Goal: Task Accomplishment & Management: Use online tool/utility

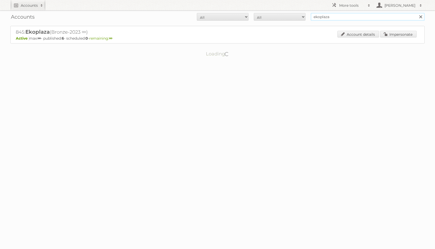
click at [327, 17] on input "ekoplaza" at bounding box center [368, 17] width 114 height 8
type input "nettorama"
click at [417, 13] on input "Search" at bounding box center [421, 17] width 8 height 8
click at [401, 34] on link "Impersonate" at bounding box center [398, 34] width 37 height 7
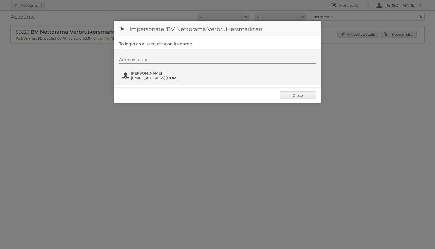
click at [130, 71] on button "Liselotte Klep l.klep@nettorama.nl" at bounding box center [152, 75] width 61 height 10
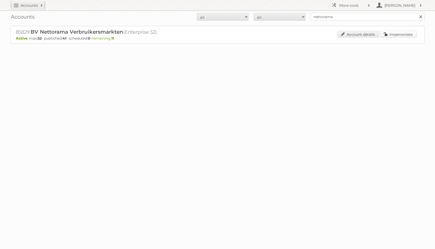
click at [396, 33] on link "Impersonate" at bounding box center [398, 34] width 37 height 7
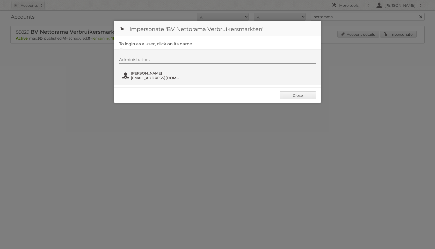
click at [142, 76] on span "l.klep@nettorama.nl" at bounding box center [156, 78] width 50 height 5
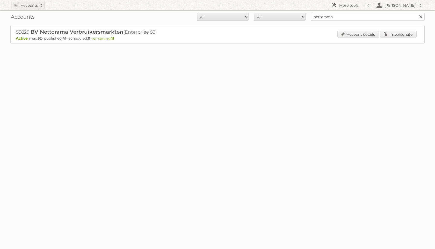
click at [369, 21] on div "Accounts All Active Expired Pending All Paid Trials Self service nettorama Sear…" at bounding box center [217, 16] width 415 height 13
click at [383, 34] on link "Impersonate" at bounding box center [398, 34] width 37 height 7
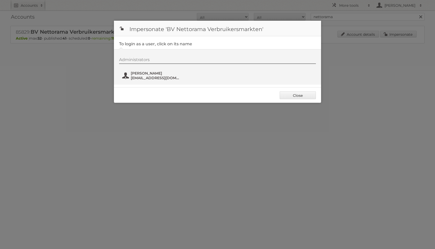
click at [147, 75] on span "Liselotte Klep" at bounding box center [156, 73] width 50 height 5
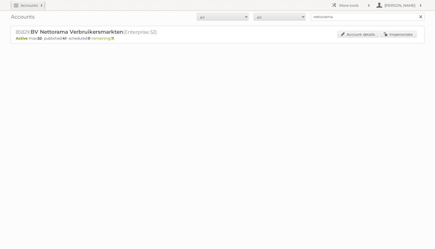
click at [326, 21] on div "Accounts All Active Expired Pending All Paid Trials Self service nettorama Sear…" at bounding box center [217, 16] width 415 height 13
click at [326, 19] on input "nettorama" at bounding box center [368, 17] width 114 height 8
type input "hoogvliet"
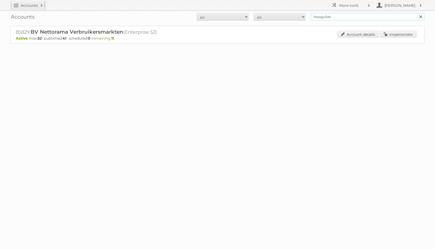
click at [417, 13] on input "Search" at bounding box center [421, 17] width 8 height 8
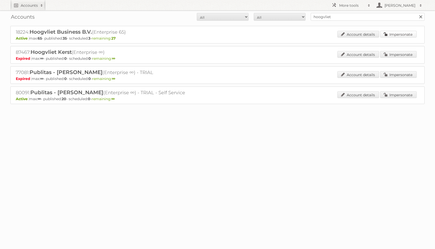
click at [399, 33] on link "Impersonate" at bounding box center [398, 34] width 37 height 7
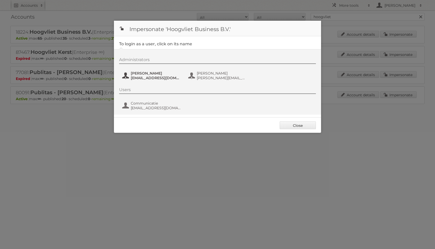
click at [130, 80] on button "[PERSON_NAME] [PERSON_NAME][EMAIL_ADDRESS][DOMAIN_NAME]" at bounding box center [152, 75] width 61 height 10
